Goal: Information Seeking & Learning: Learn about a topic

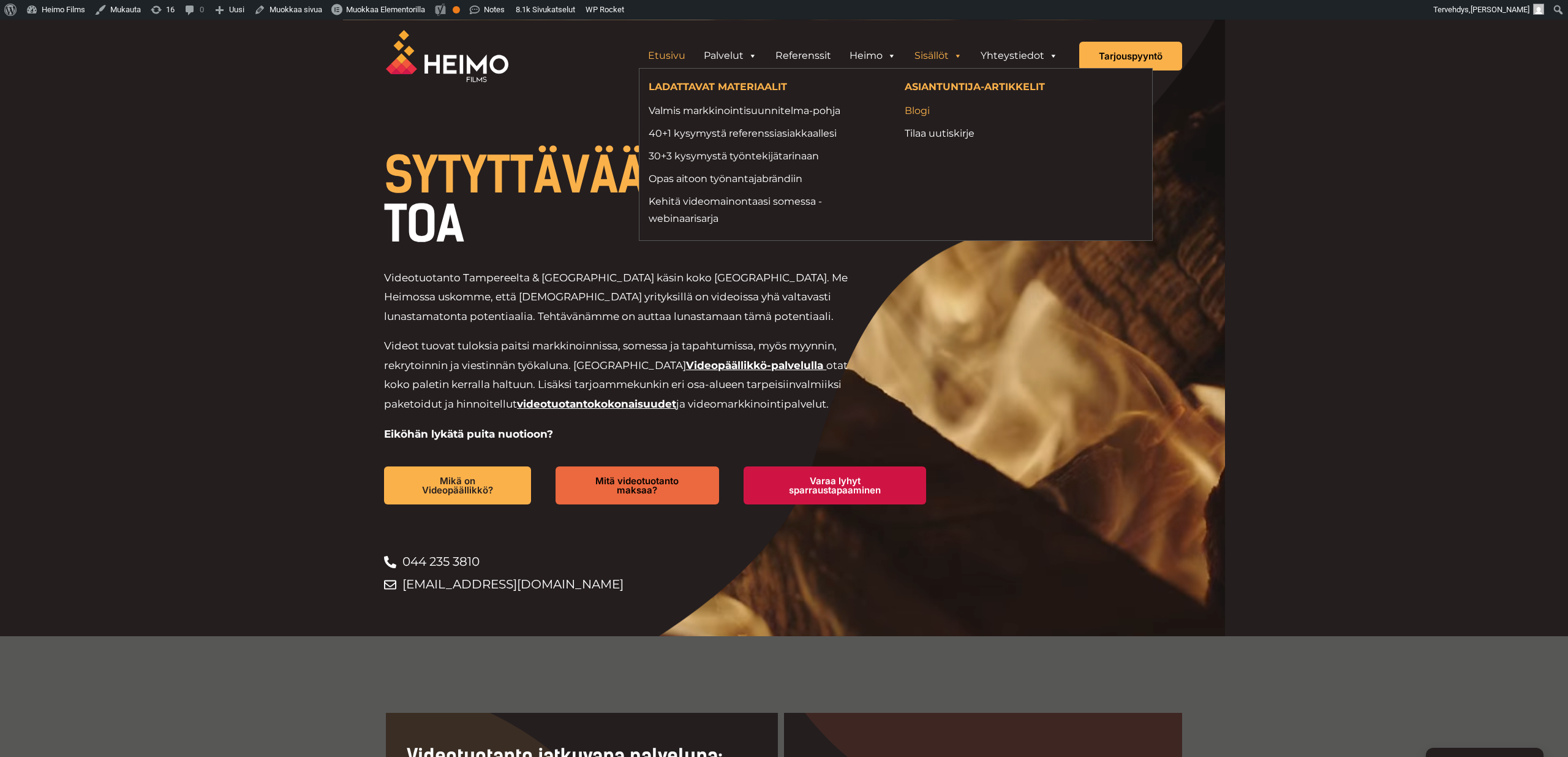
click at [917, 112] on link "Blogi" at bounding box center [1024, 111] width 238 height 17
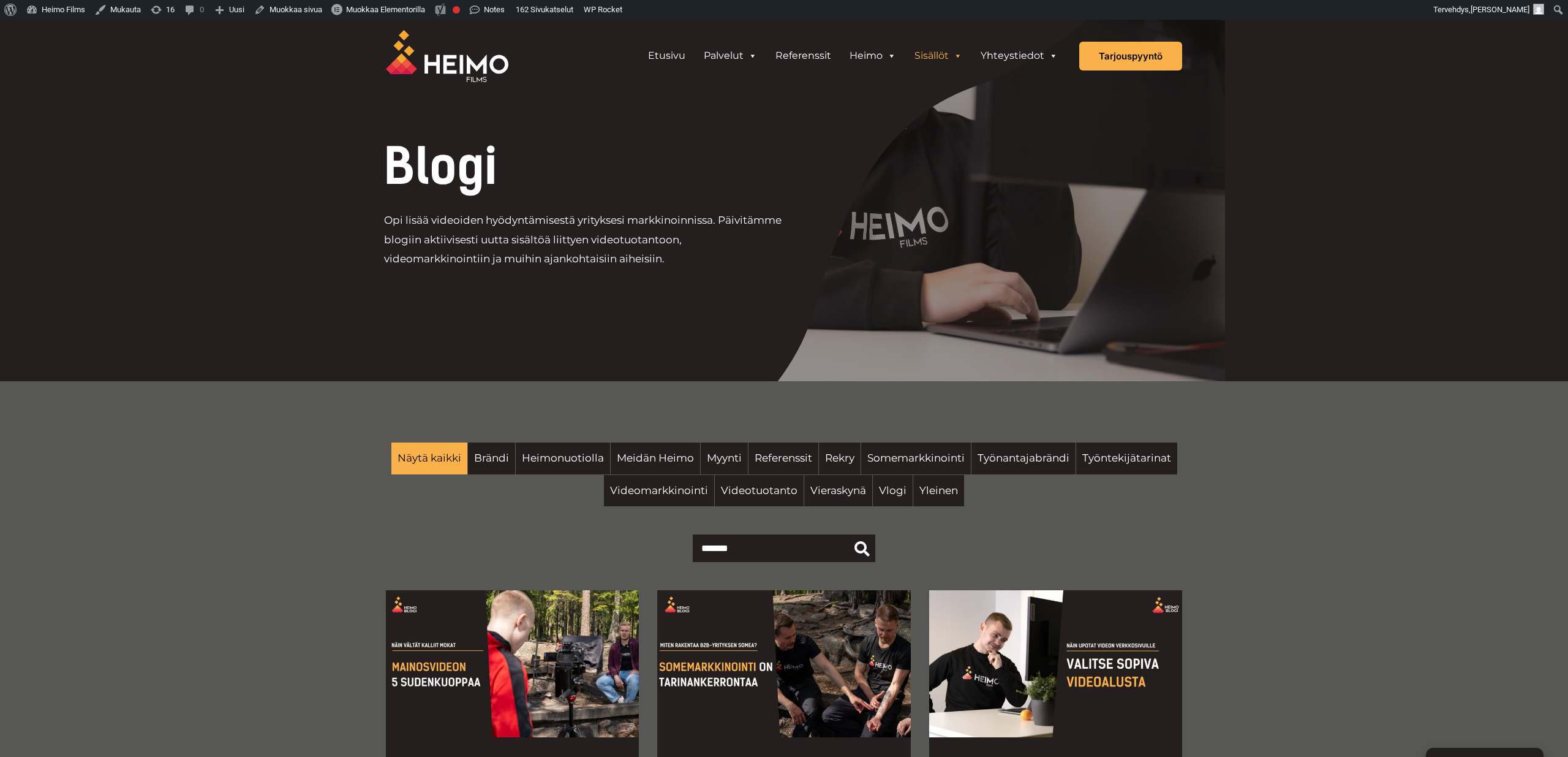
scroll to position [335, 0]
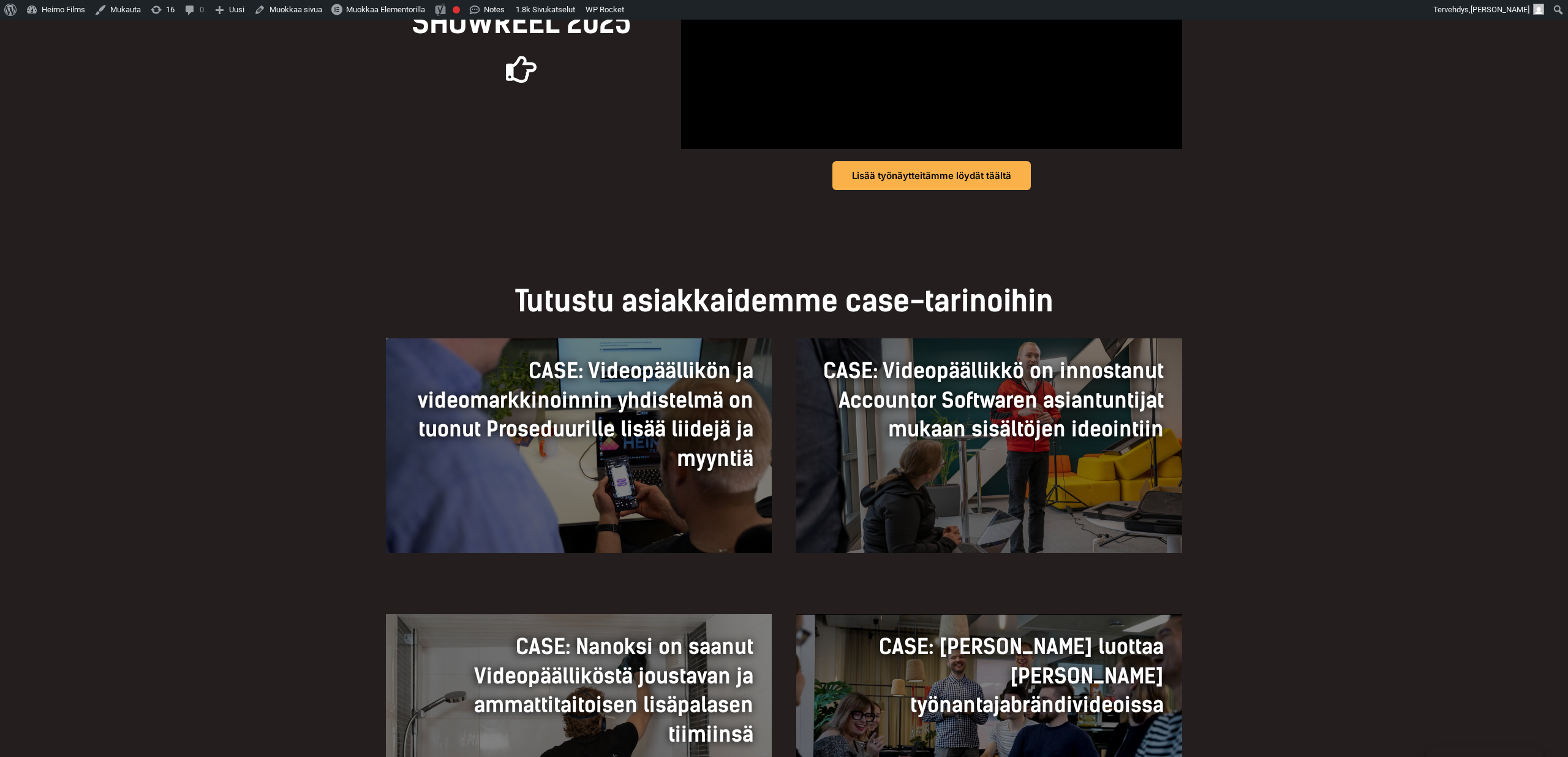
scroll to position [762, 0]
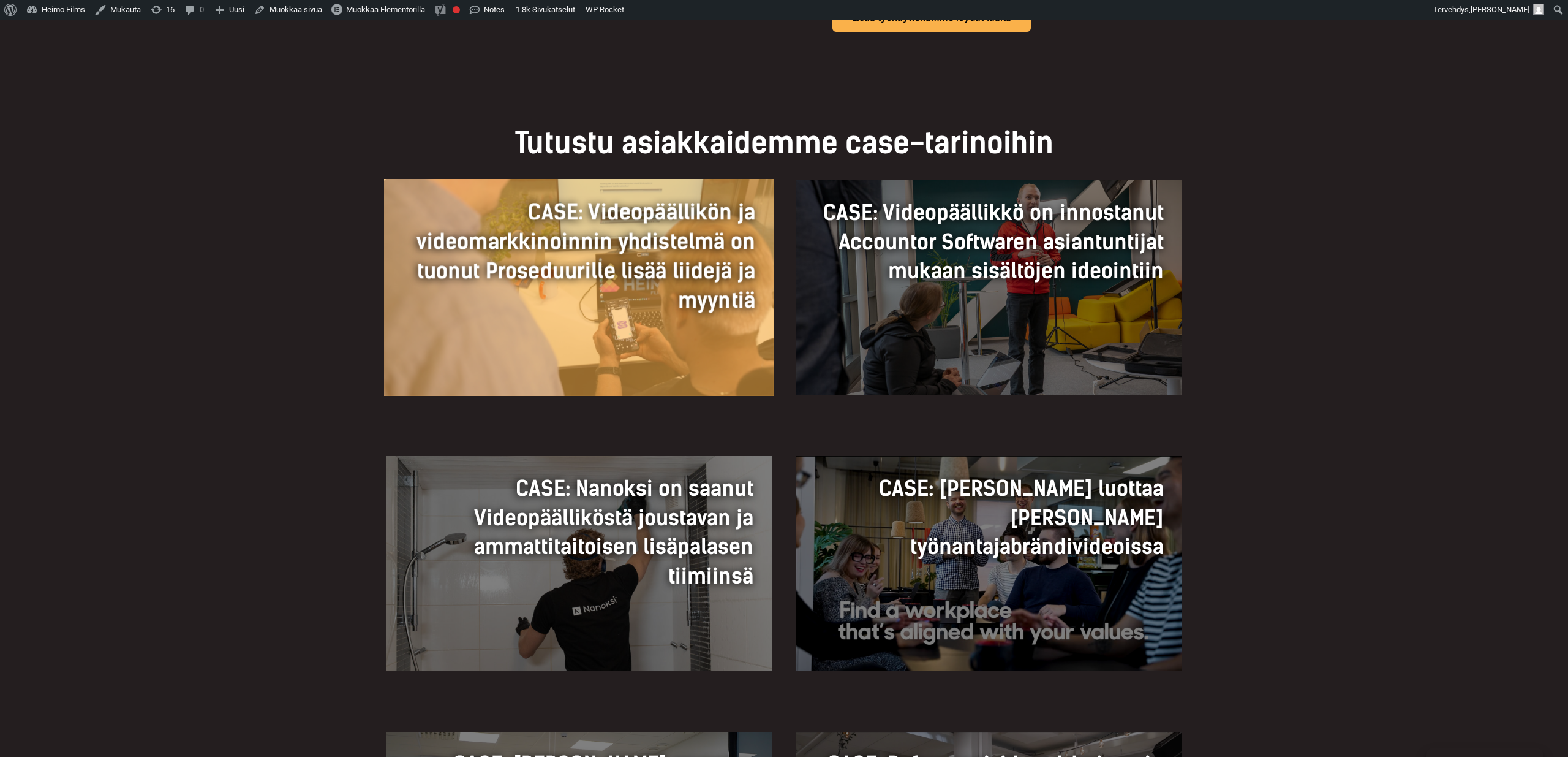
click at [653, 337] on link "CASE: Videopäällikön ja videomarkkinoinnin yhdistelmä on tuonut Proseduurille l…" at bounding box center [579, 287] width 389 height 217
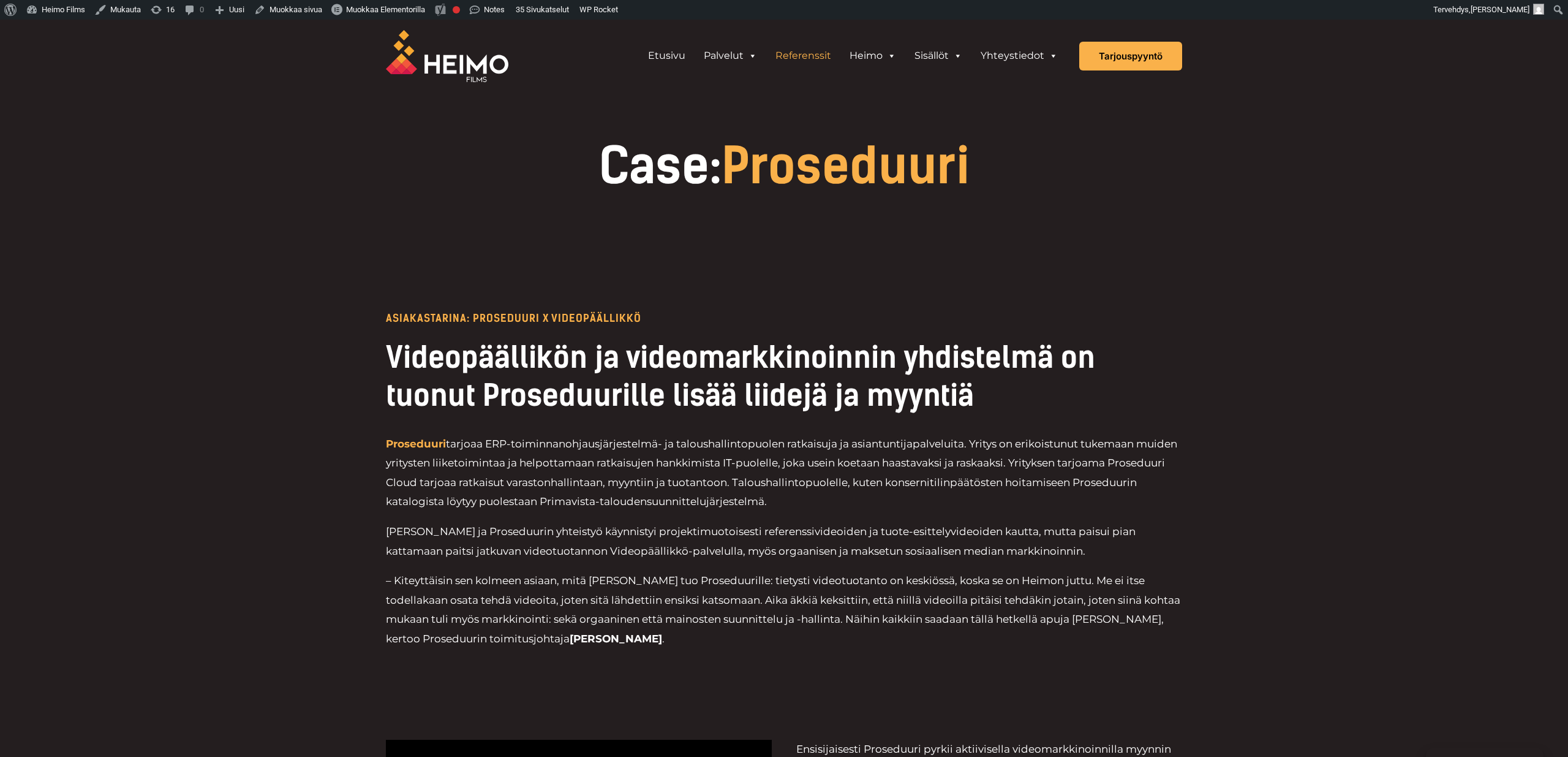
click at [261, 165] on div at bounding box center [784, 135] width 1568 height 233
